Goal: Register for event/course

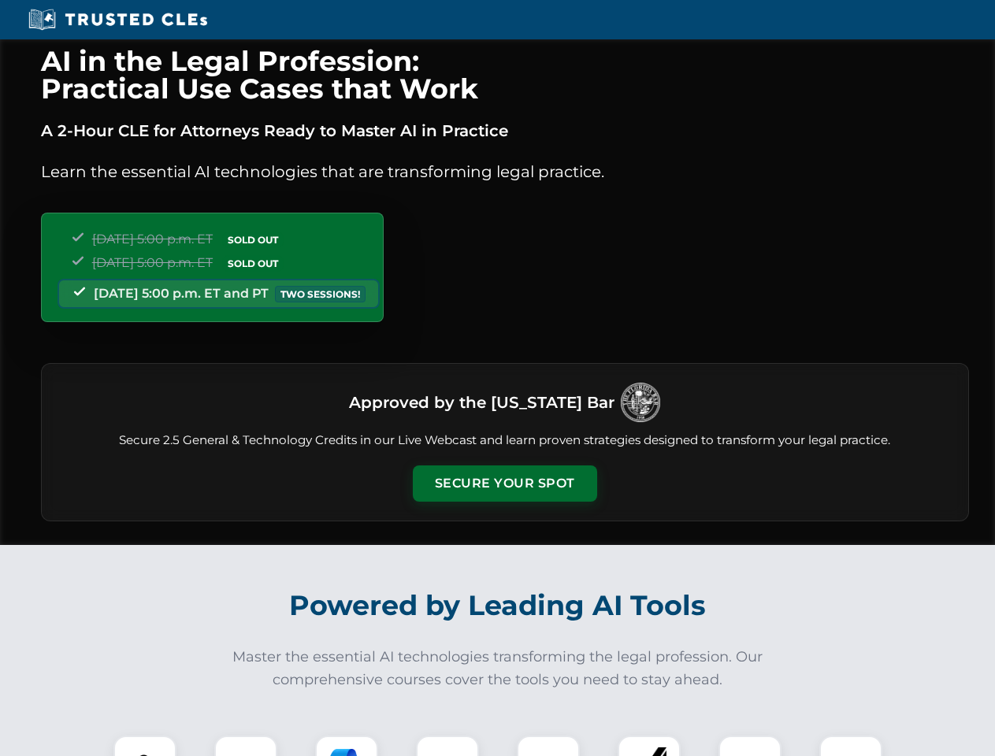
click at [504, 484] on button "Secure Your Spot" at bounding box center [505, 483] width 184 height 36
click at [145, 746] on img at bounding box center [145, 767] width 46 height 46
